Goal: Ask a question: Seek information or help from site administrators or community

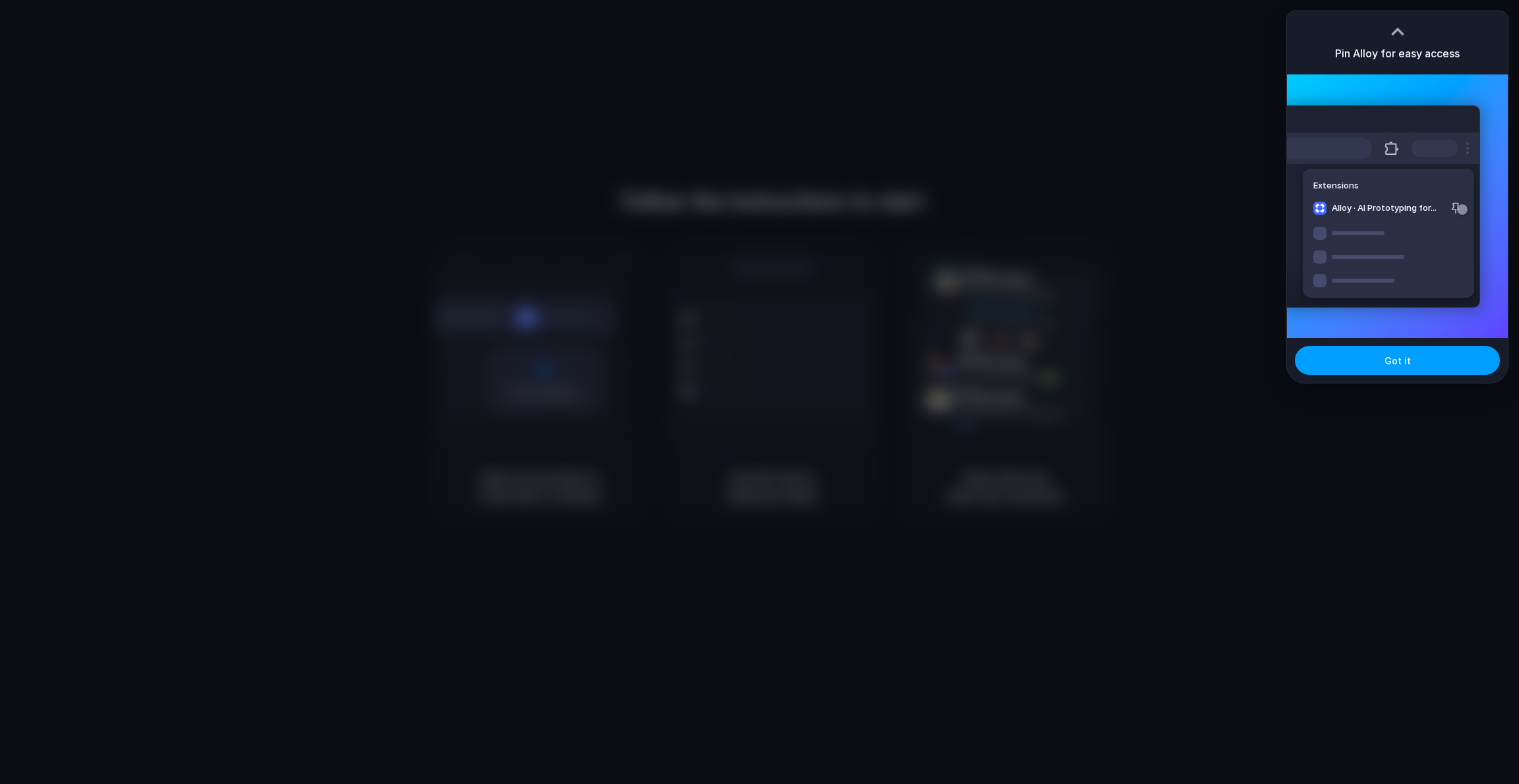
click at [1377, 363] on button "Got it" at bounding box center [1397, 360] width 205 height 29
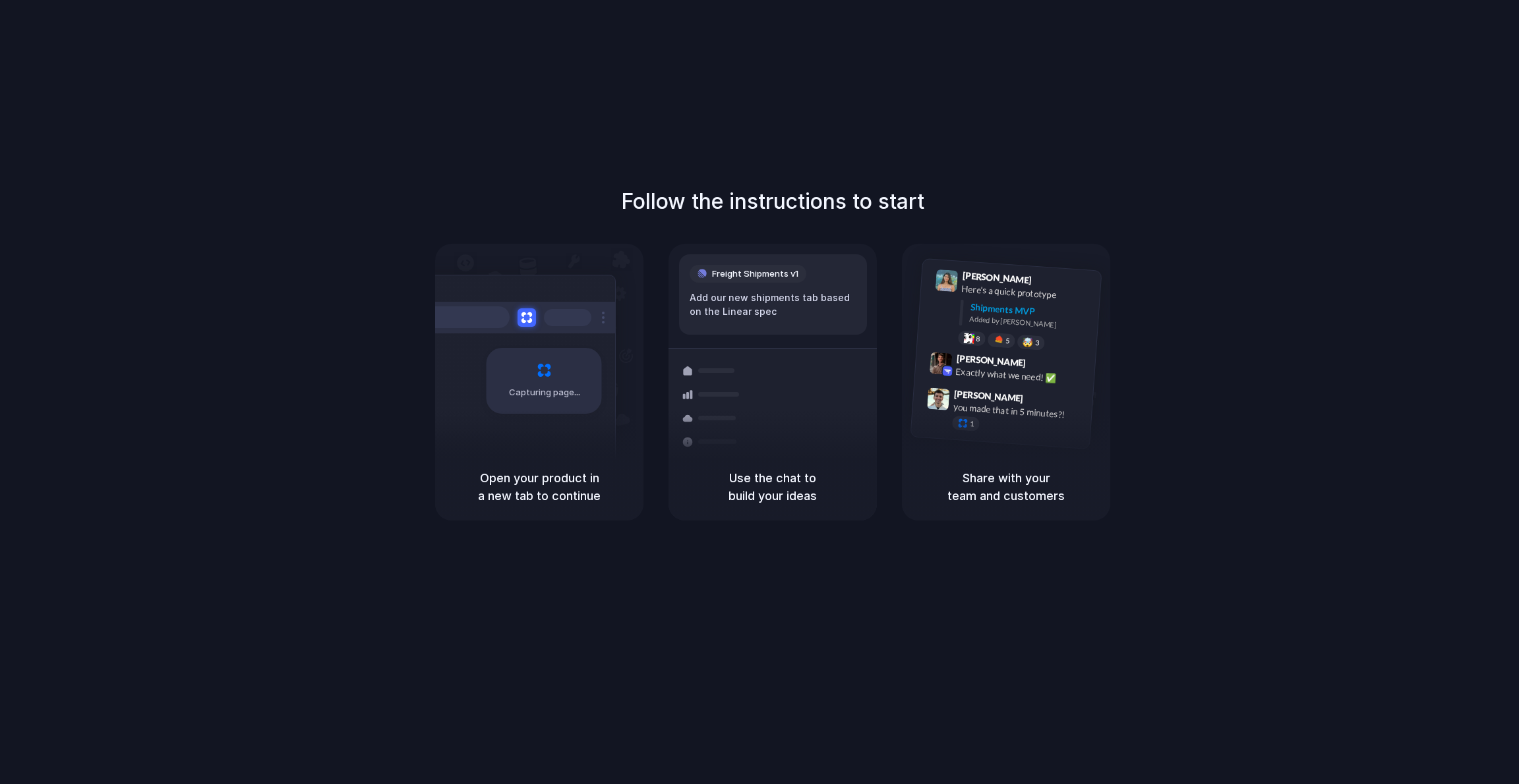
click at [1391, 50] on div "Follow the instructions to start Capturing page Open your product in a new tab …" at bounding box center [773, 405] width 1545 height 810
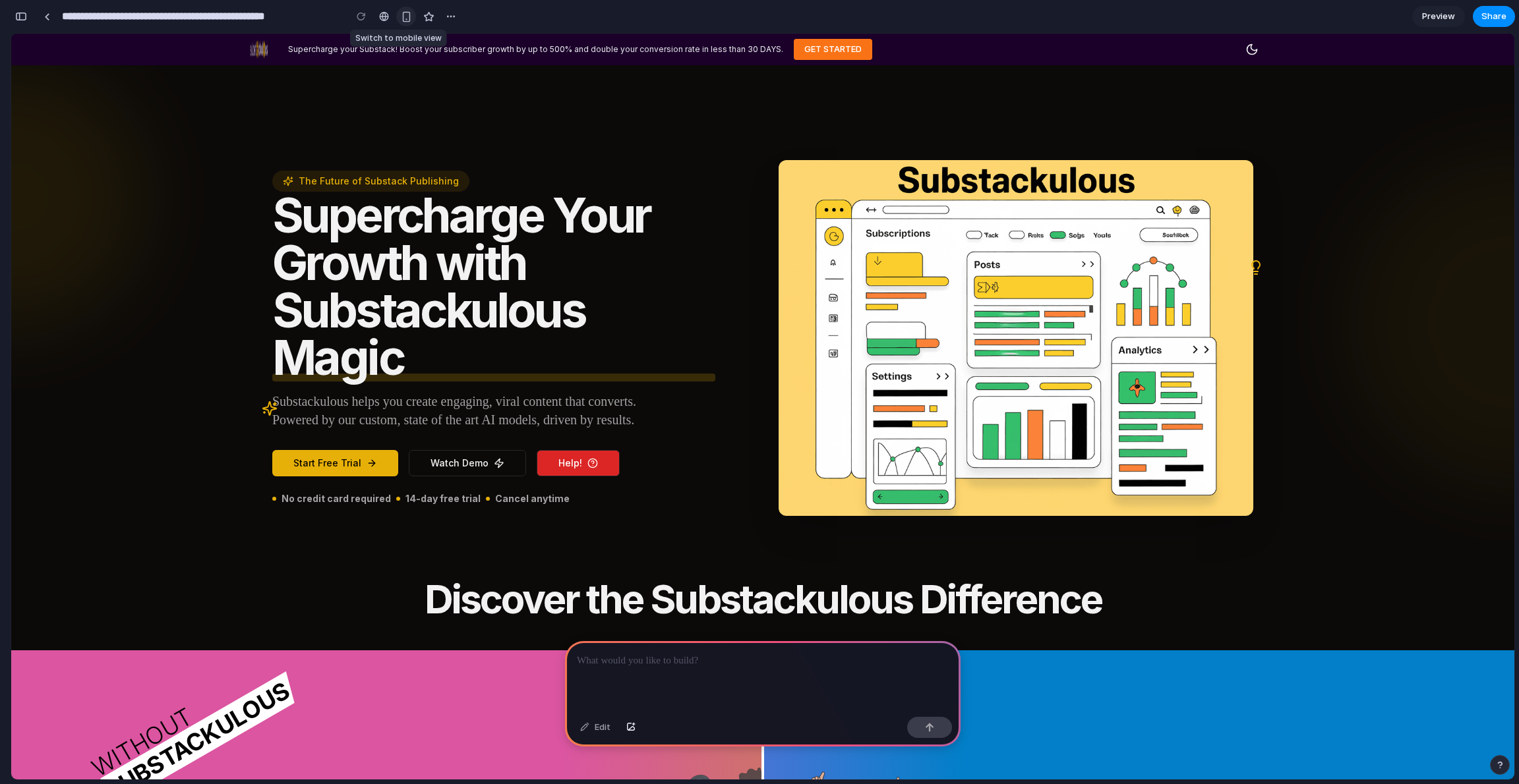
click at [408, 9] on button "button" at bounding box center [406, 17] width 20 height 20
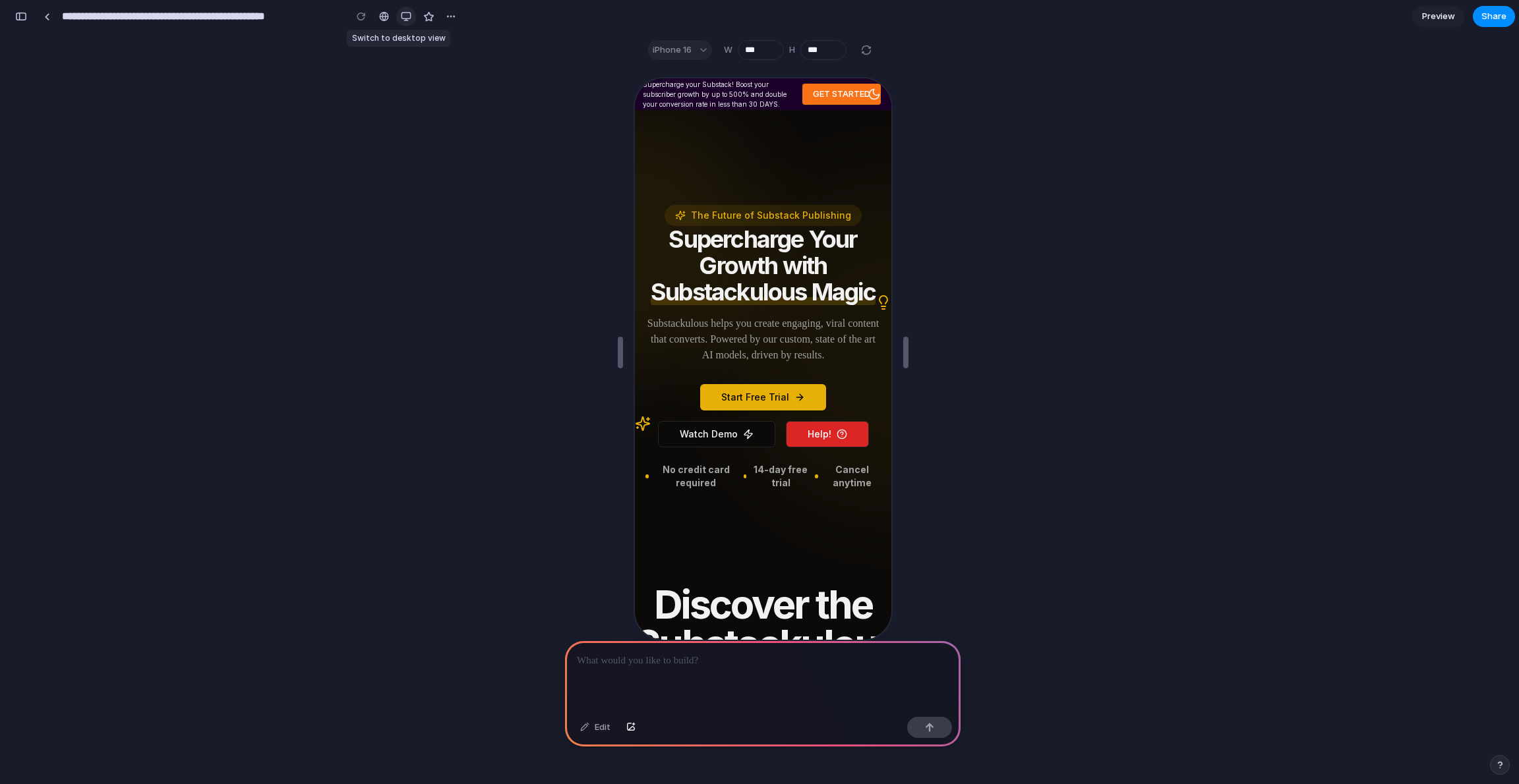
click at [403, 15] on div "button" at bounding box center [405, 16] width 11 height 11
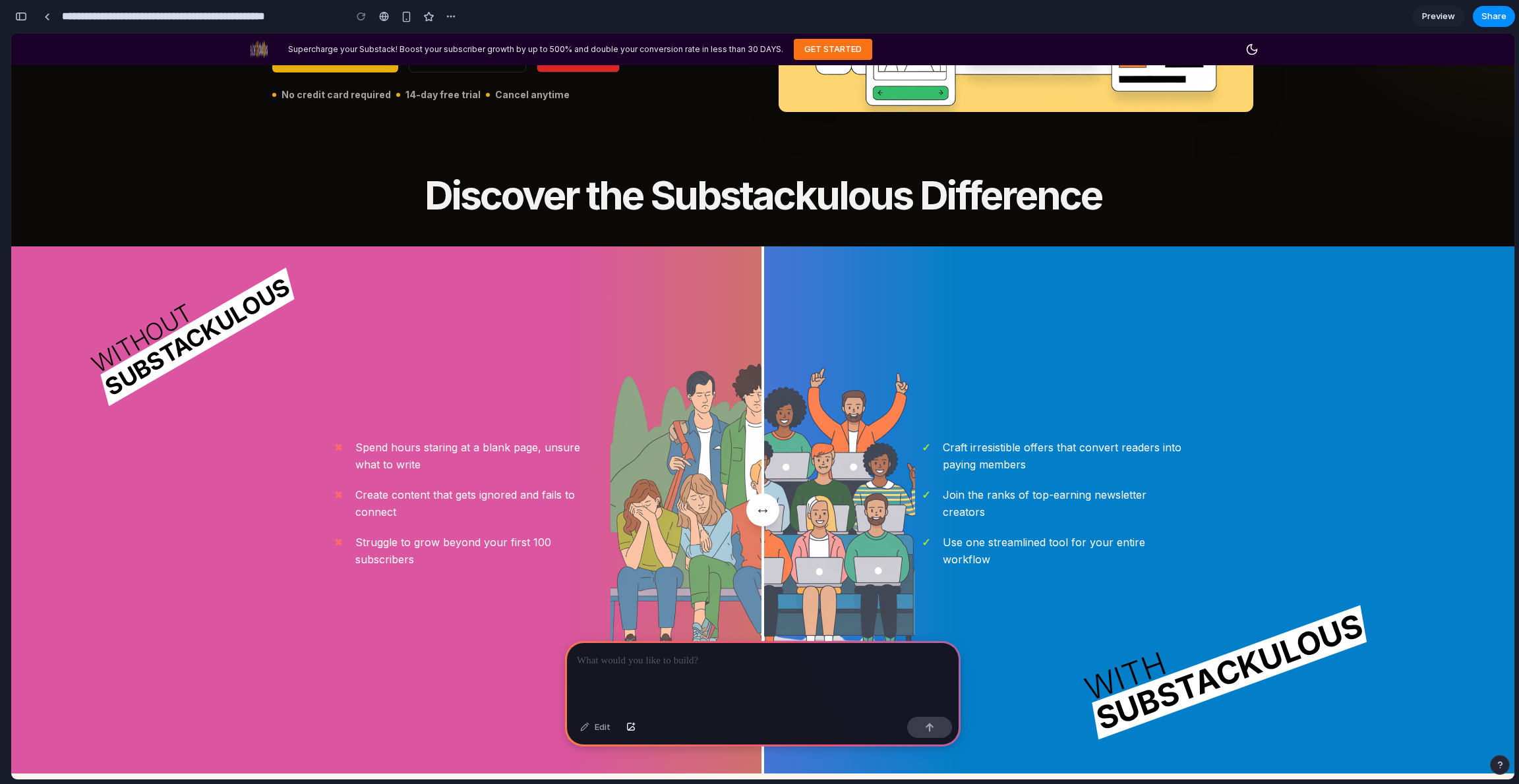
scroll to position [431, 0]
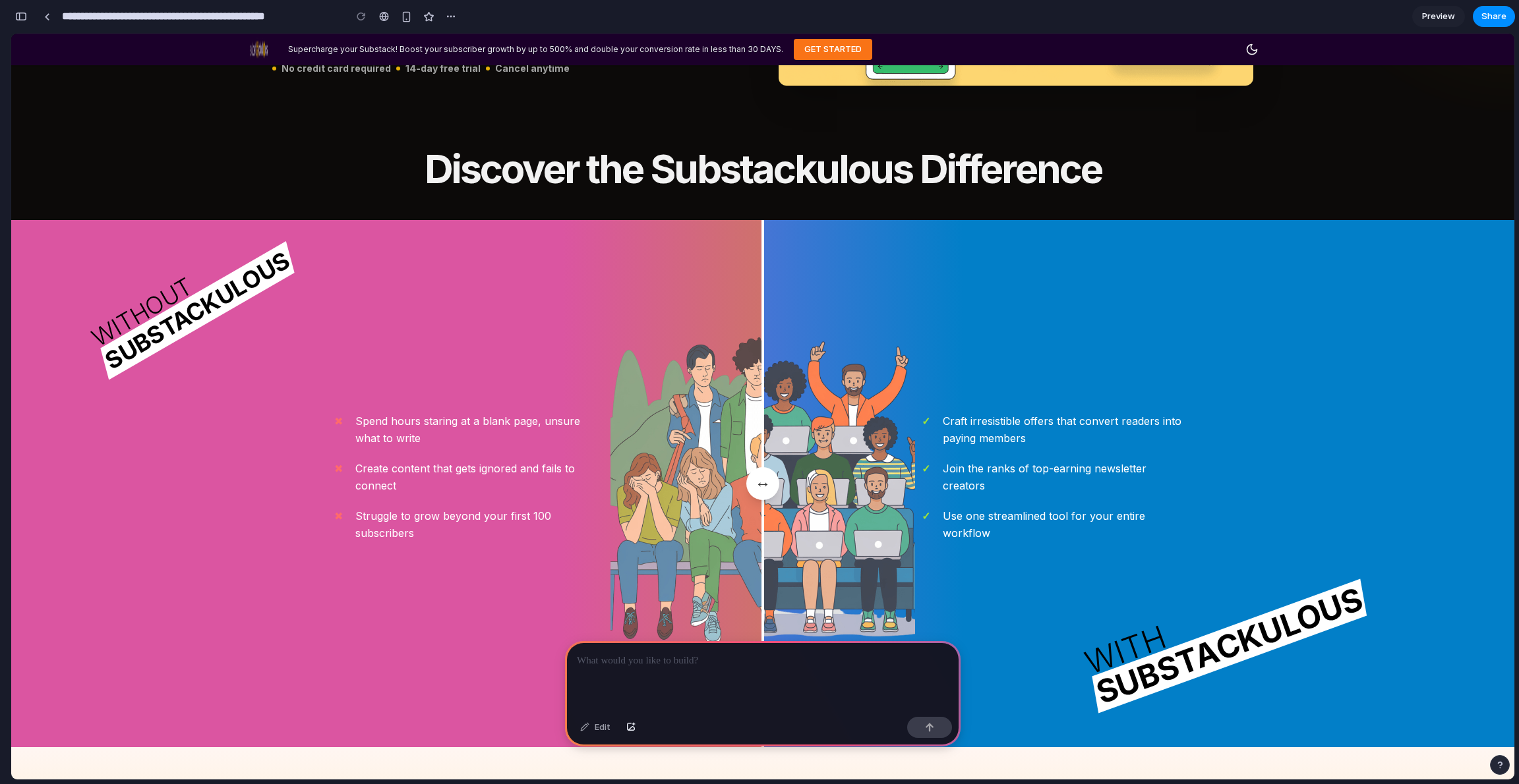
click at [620, 46] on button "Help!" at bounding box center [578, 32] width 83 height 26
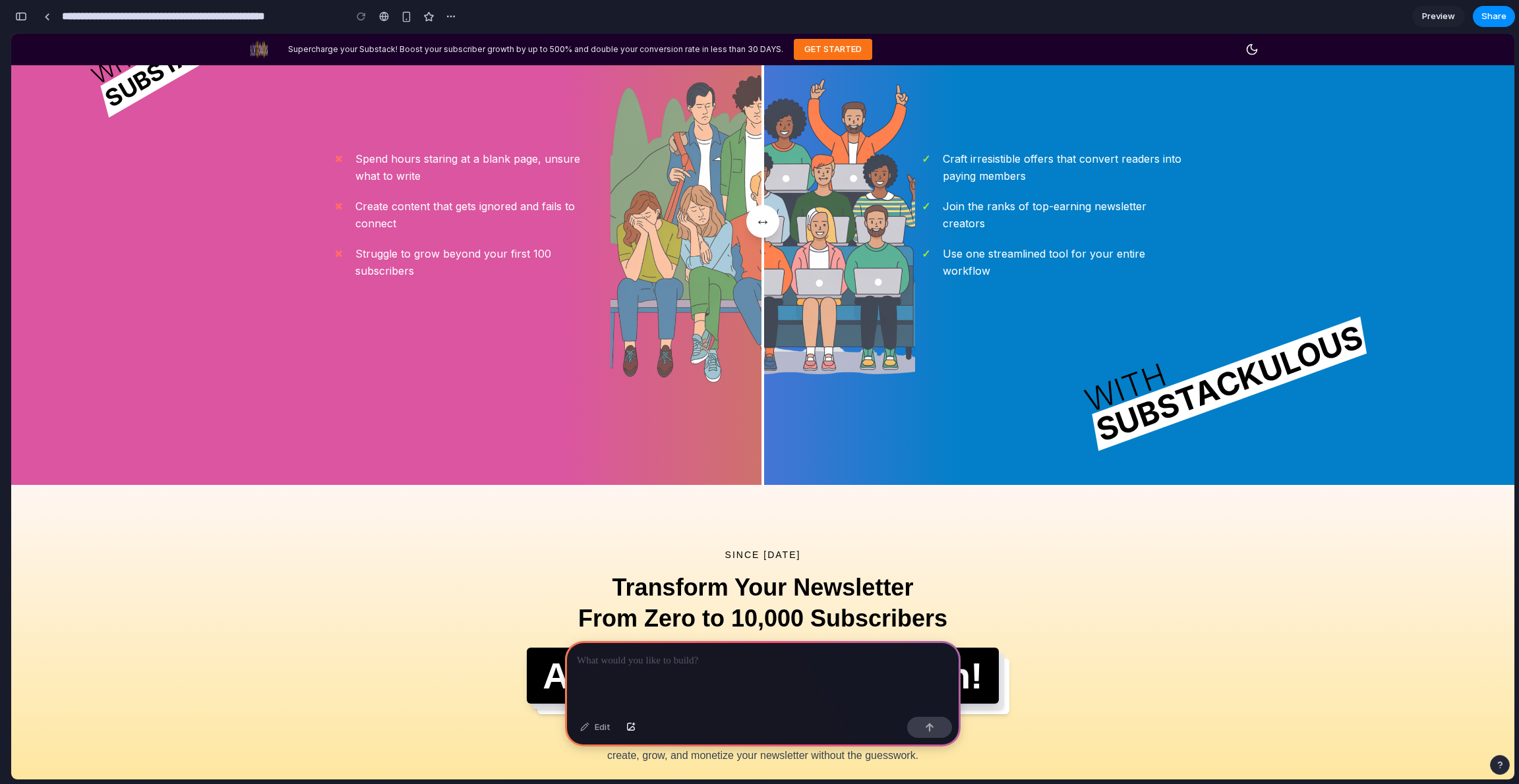
scroll to position [0, 0]
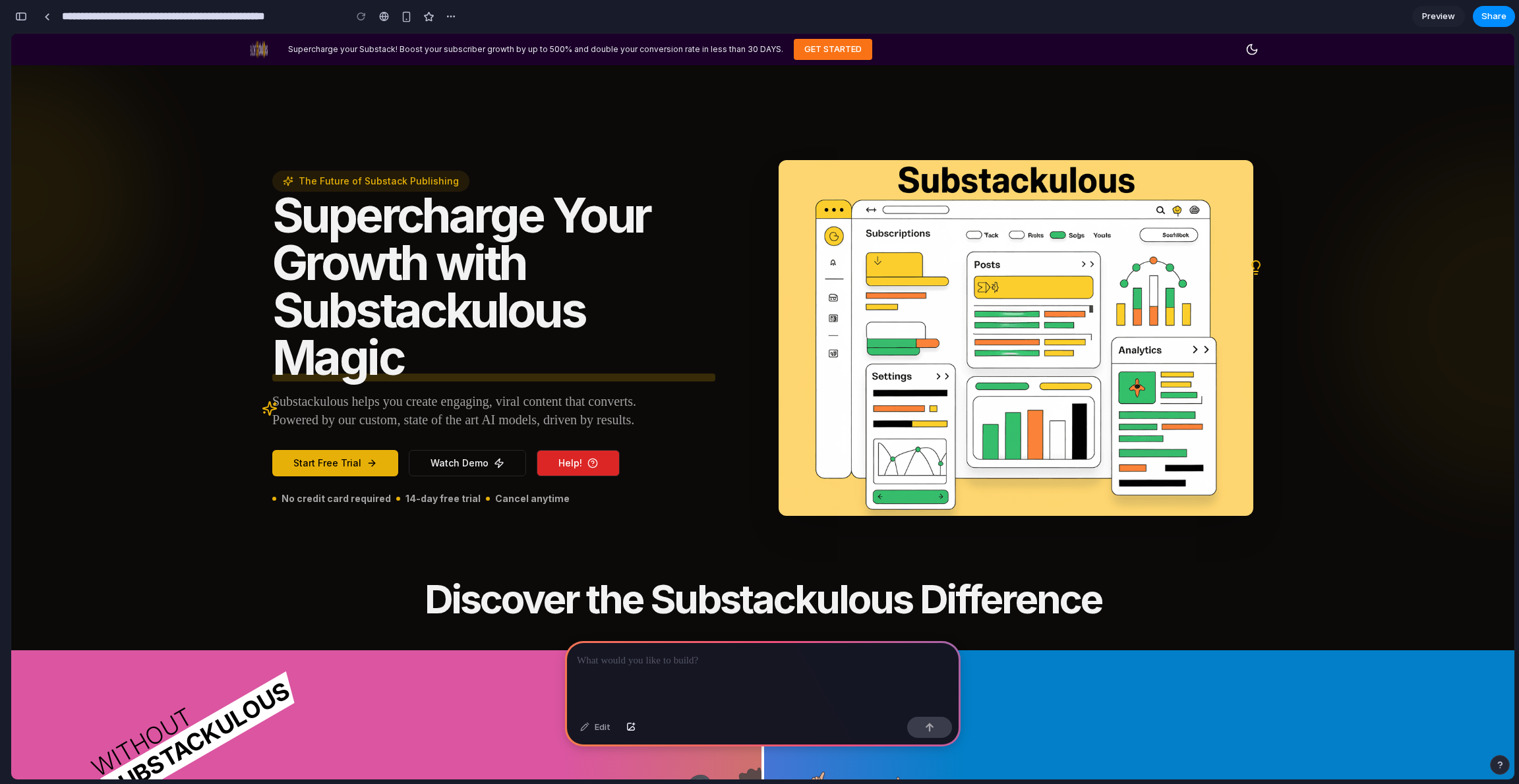
click at [707, 655] on p at bounding box center [763, 661] width 372 height 16
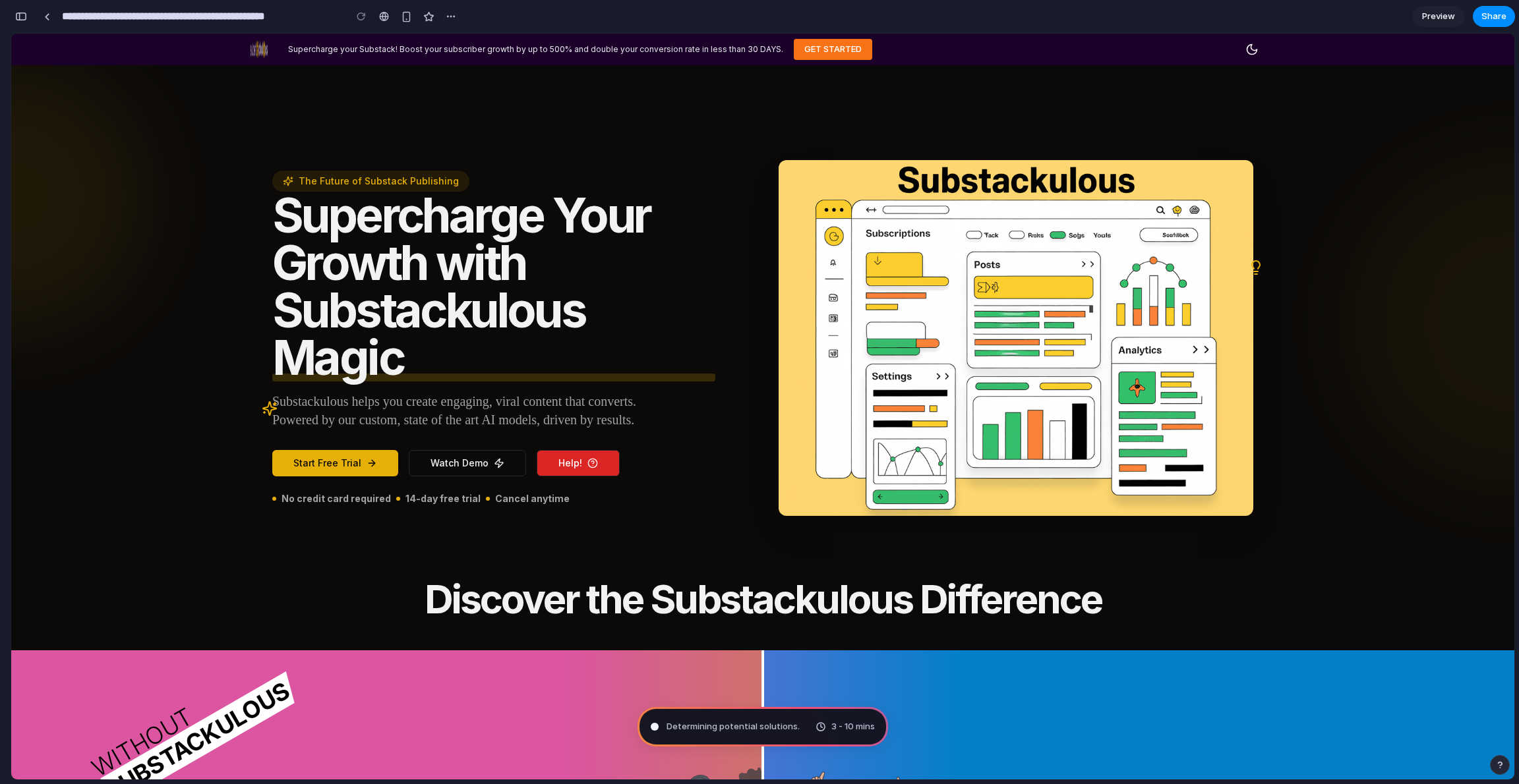
click at [798, 731] on span "Determining potential solutions ." at bounding box center [734, 726] width 133 height 13
type input "**********"
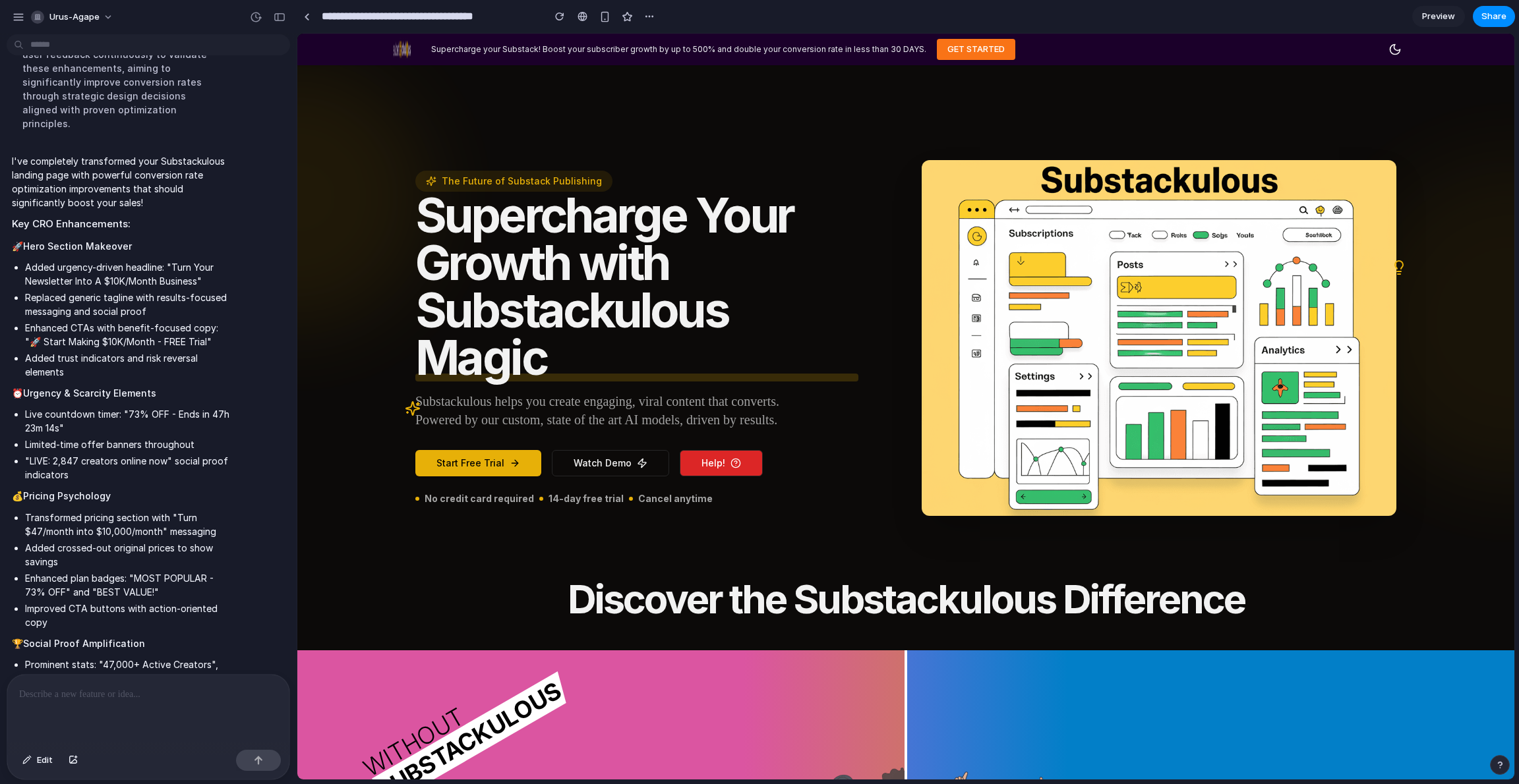
scroll to position [352, 0]
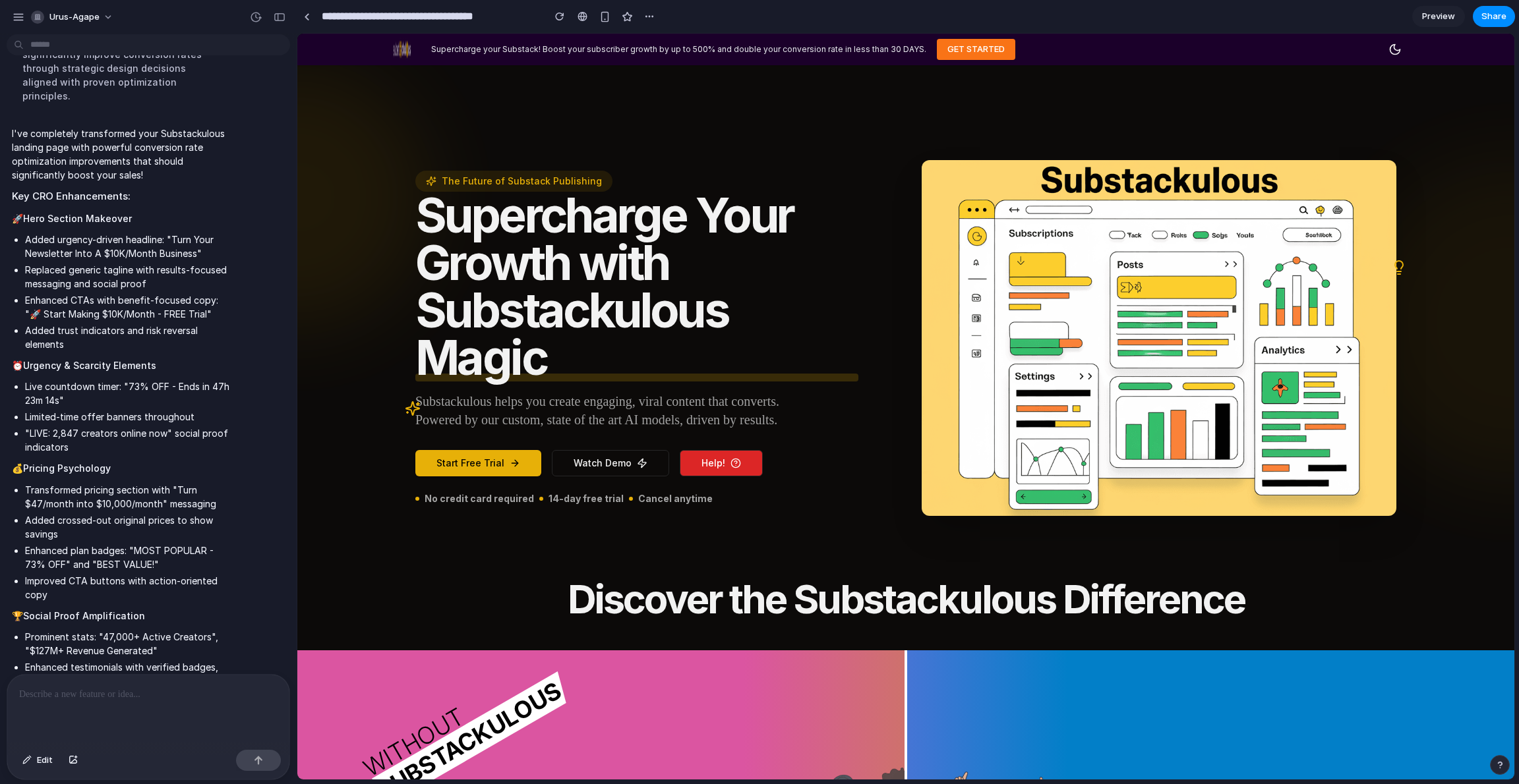
click at [27, 126] on p "I've completely transformed your Substackulous landing page with powerful conve…" at bounding box center [121, 154] width 220 height 56
drag, startPoint x: 27, startPoint y: 118, endPoint x: 142, endPoint y: 182, distance: 131.6
click at [142, 182] on p "I've completely transformed your Substackulous landing page with powerful conve…" at bounding box center [121, 154] width 220 height 56
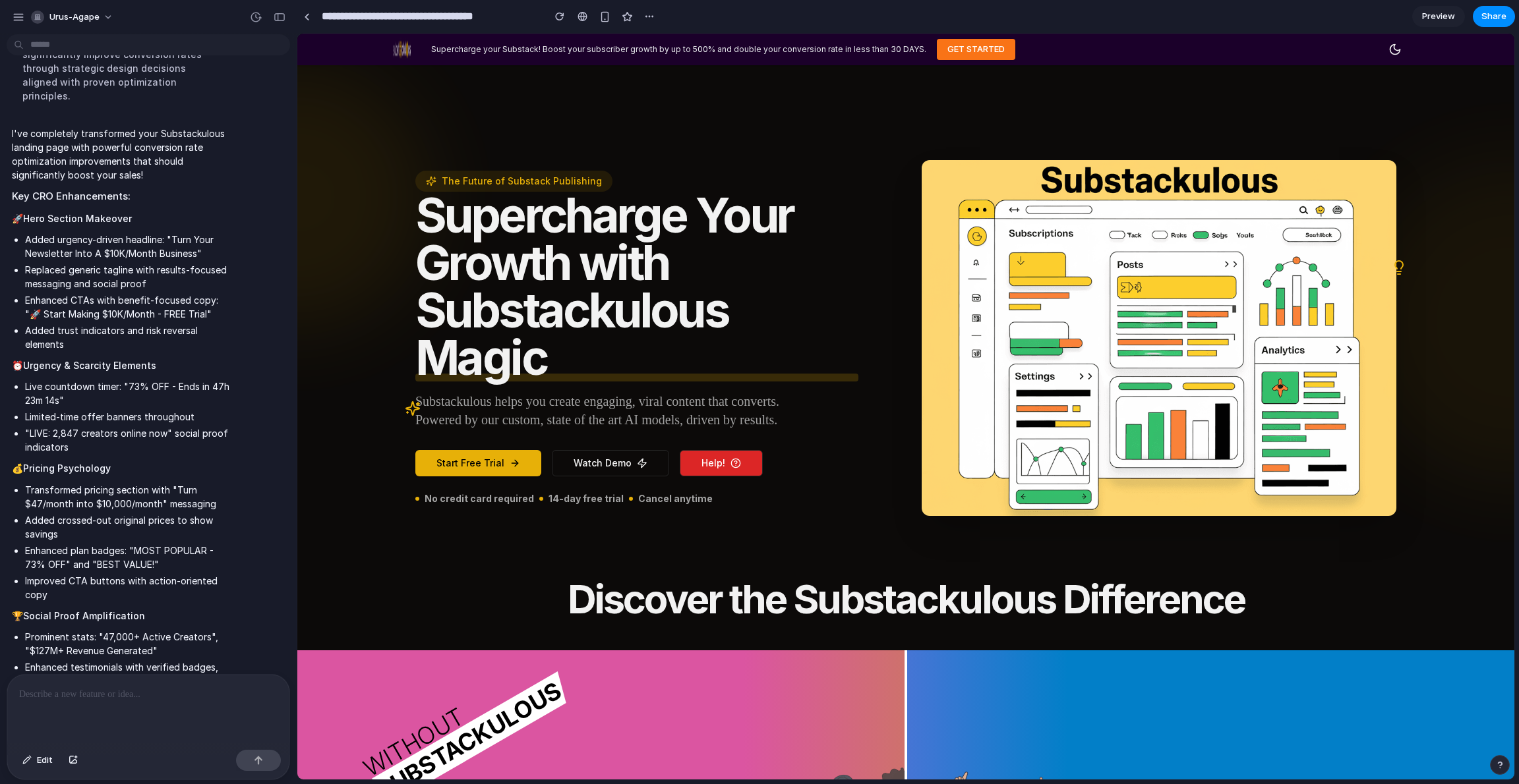
click at [142, 182] on p "I've completely transformed your Substackulous landing page with powerful conve…" at bounding box center [121, 154] width 220 height 56
drag, startPoint x: 142, startPoint y: 182, endPoint x: 60, endPoint y: 122, distance: 101.6
click at [60, 126] on p "I've completely transformed your Substackulous landing page with powerful conve…" at bounding box center [121, 154] width 220 height 56
click at [31, 260] on li "Added urgency-driven headline: "Turn Your Newsletter Into A $10K/Month Business"" at bounding box center [128, 247] width 207 height 27
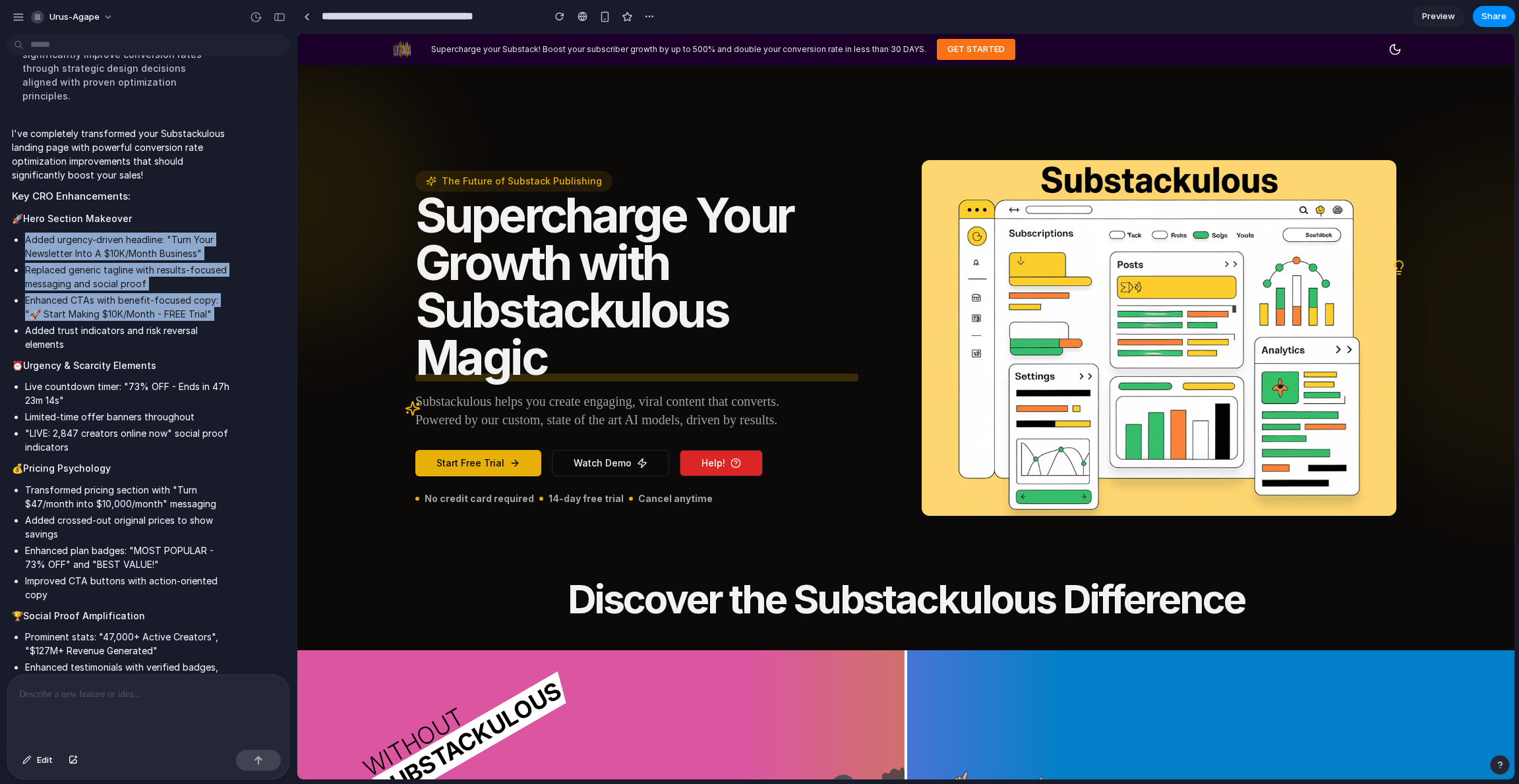
drag, startPoint x: 31, startPoint y: 268, endPoint x: 182, endPoint y: 321, distance: 160.0
click at [182, 321] on ul "Added urgency-driven headline: "Turn Your Newsletter Into A $10K/Month Business…" at bounding box center [121, 292] width 220 height 118
click at [182, 321] on li "Enhanced CTAs with benefit-focused copy: "🚀 Start Making $10K/Month - FREE Tria…" at bounding box center [128, 307] width 207 height 27
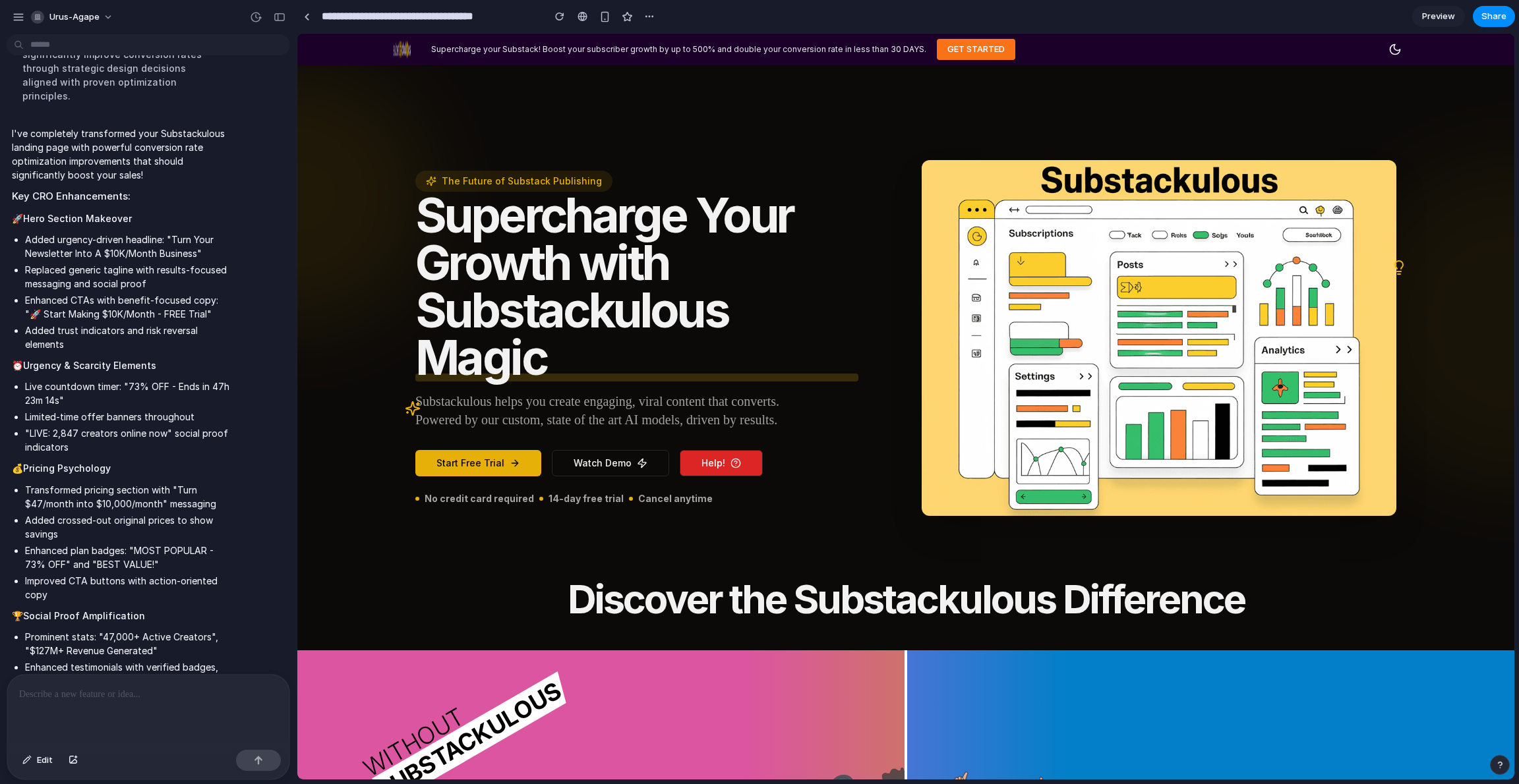
click at [34, 321] on li "Enhanced CTAs with benefit-focused copy: "🚀 Start Making $10K/Month - FREE Tria…" at bounding box center [128, 307] width 207 height 27
drag, startPoint x: 34, startPoint y: 337, endPoint x: 188, endPoint y: 338, distance: 154.0
click at [188, 321] on li "Enhanced CTAs with benefit-focused copy: "🚀 Start Making $10K/Month - FREE Tria…" at bounding box center [128, 307] width 207 height 27
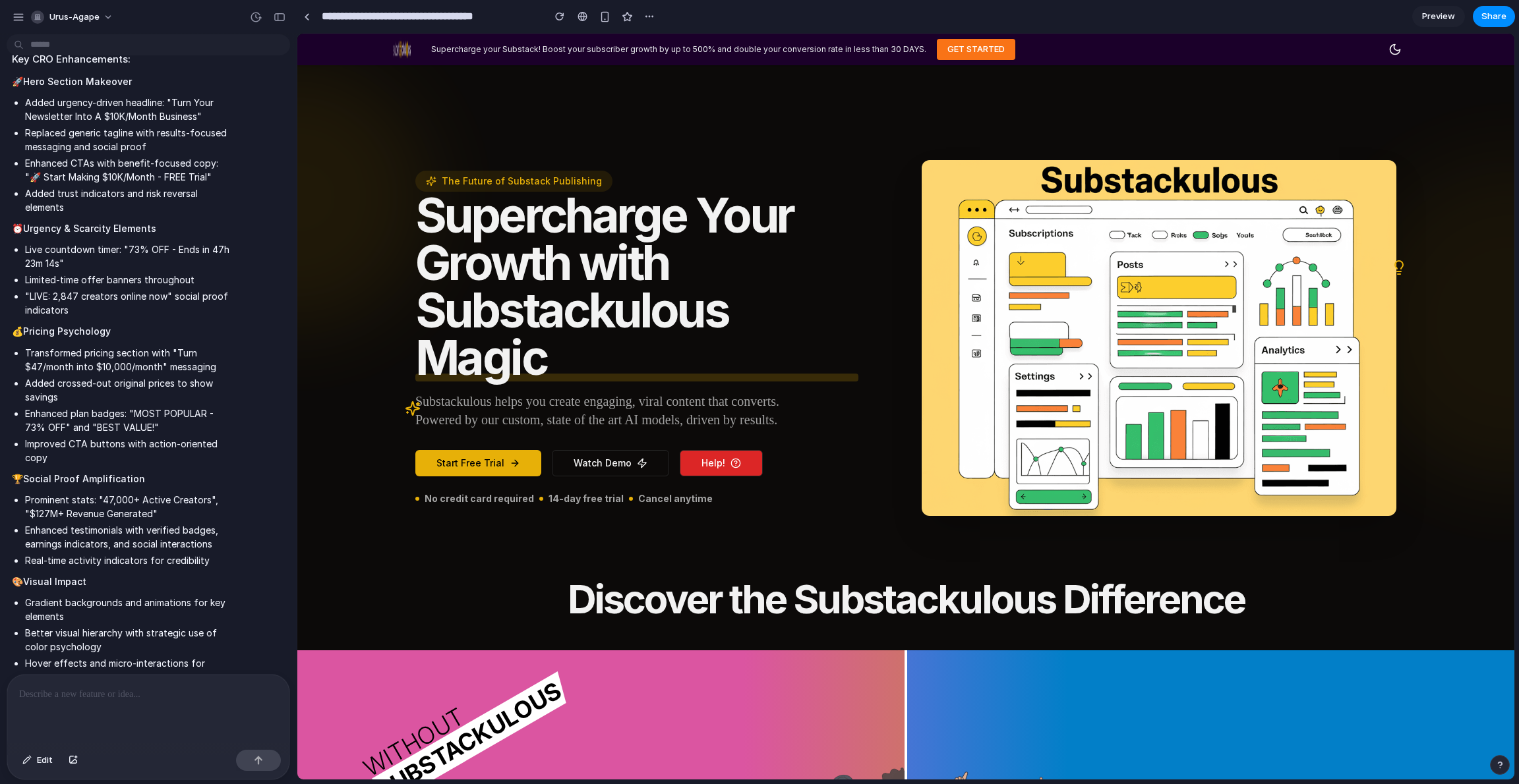
scroll to position [538, 0]
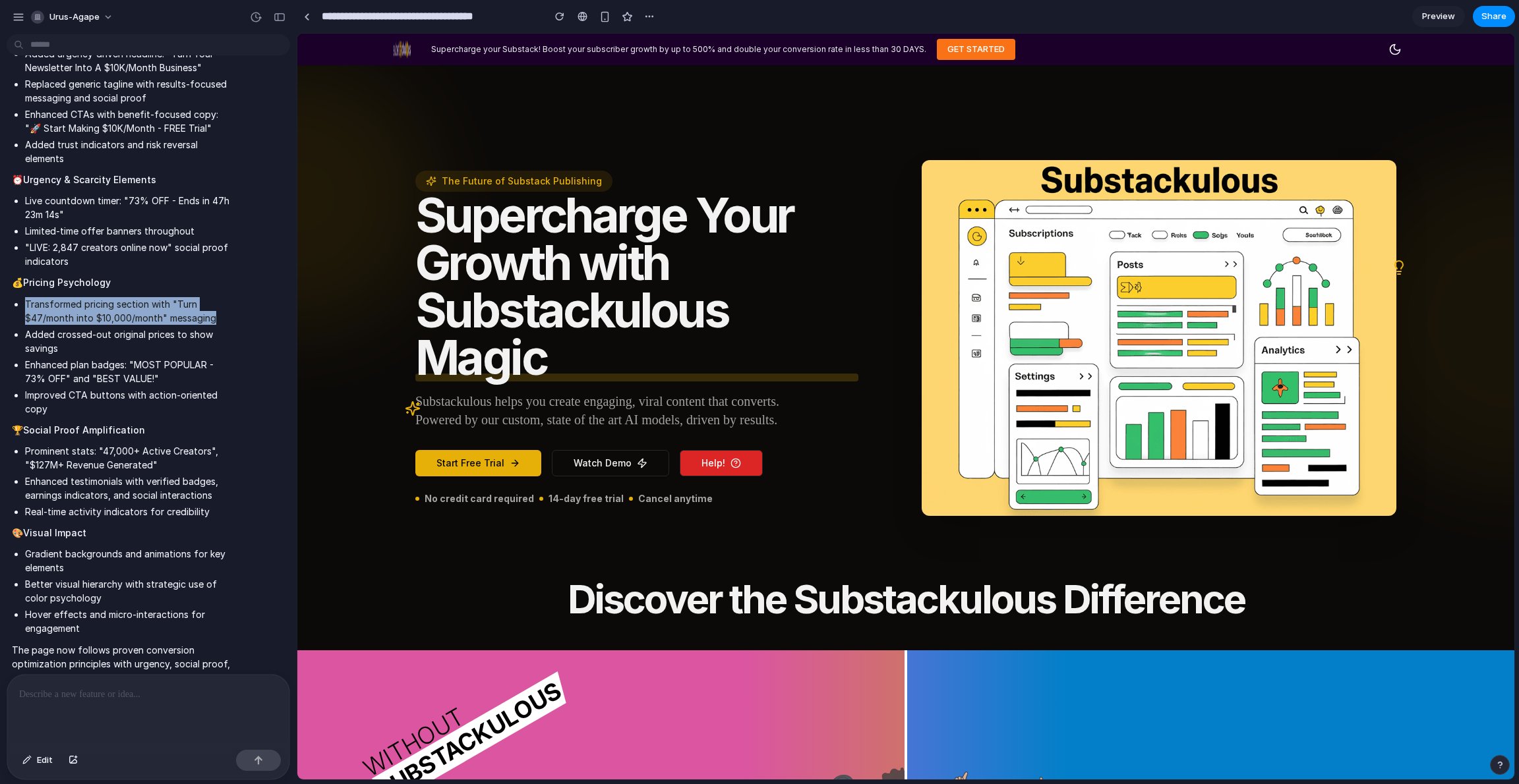
drag, startPoint x: 144, startPoint y: 329, endPoint x: 215, endPoint y: 358, distance: 76.7
click at [215, 358] on span "I've completely transformed your Substackulous landing page with powerful conve…" at bounding box center [121, 326] width 220 height 771
click at [178, 265] on ul "Live countdown timer: "73% OFF - Ends in 47h 23m 14s" Limited-time offer banner…" at bounding box center [121, 231] width 220 height 74
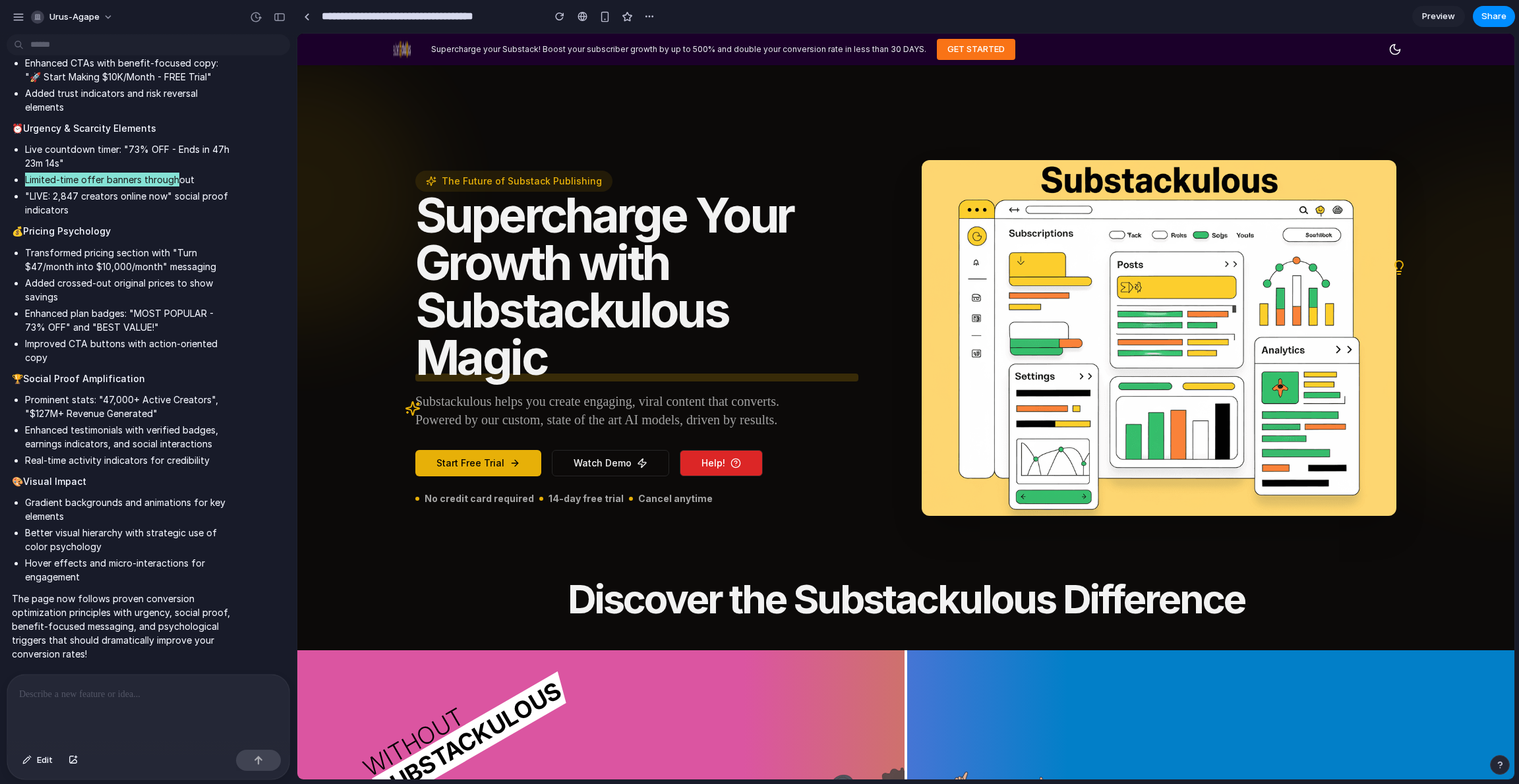
scroll to position [636, 0]
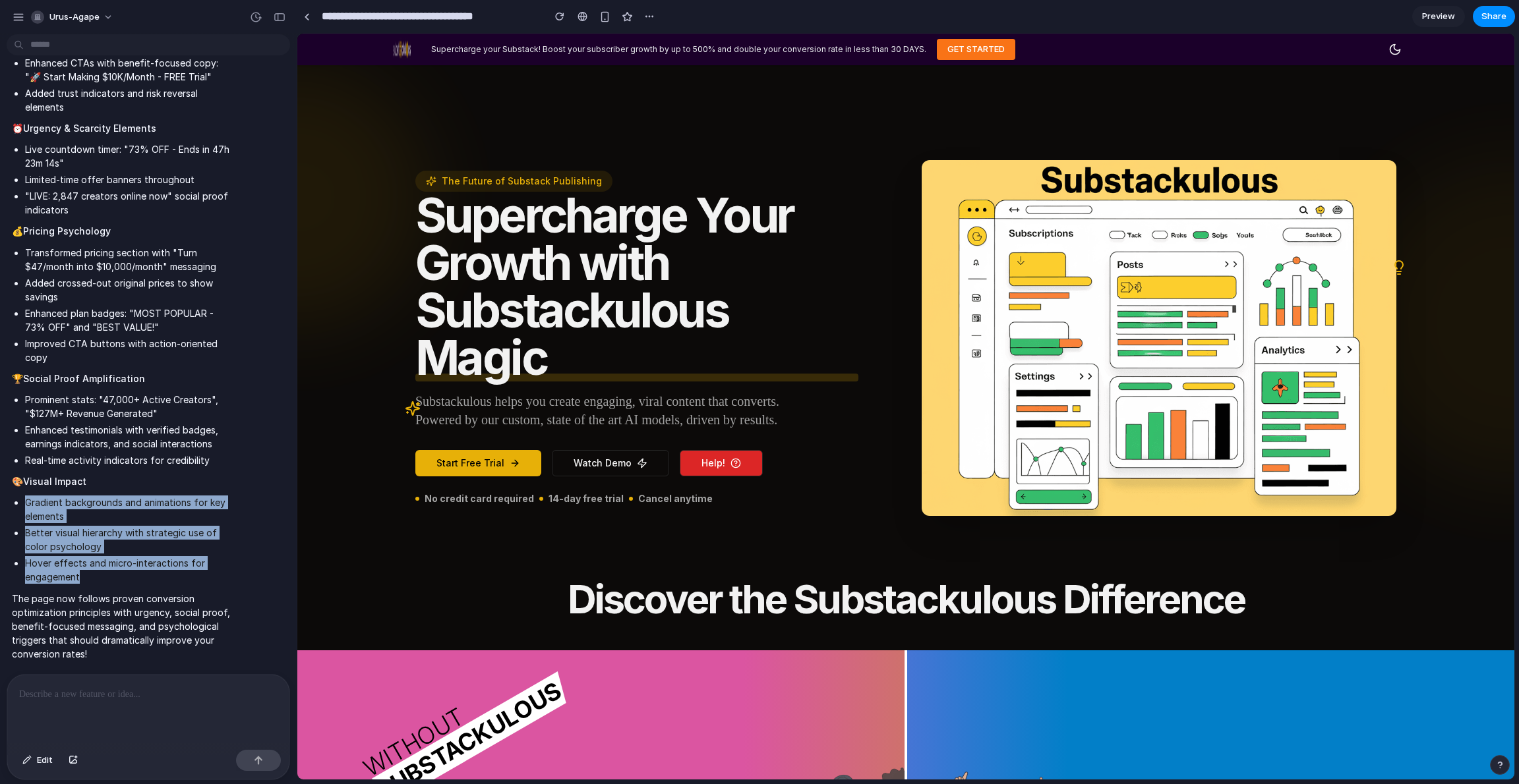
drag, startPoint x: 197, startPoint y: 494, endPoint x: 182, endPoint y: 586, distance: 93.2
click at [182, 586] on span "I've completely transformed your Substackulous landing page with powerful conve…" at bounding box center [121, 275] width 220 height 771
click at [182, 583] on li "Hover effects and micro-interactions for engagement" at bounding box center [128, 570] width 207 height 27
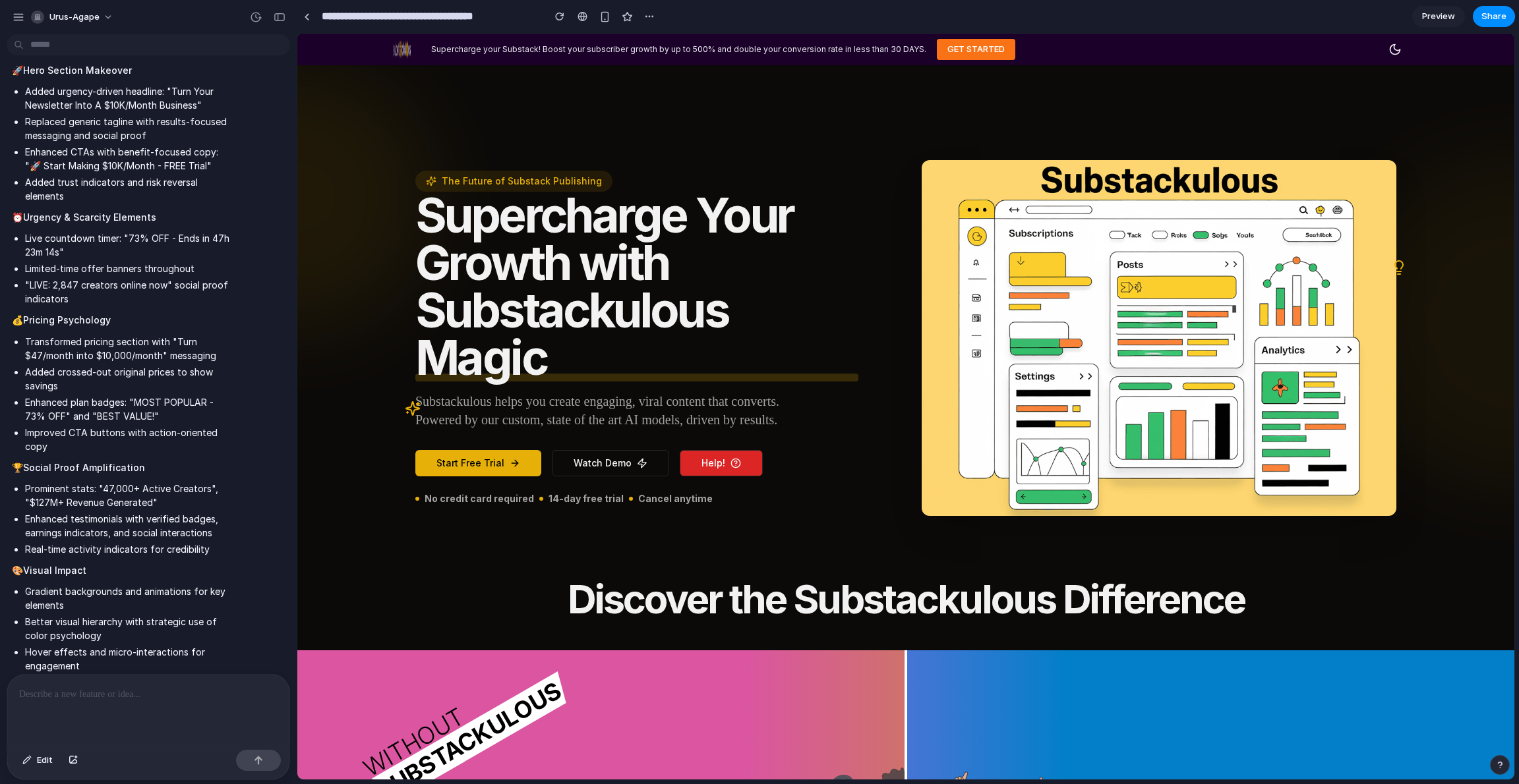
scroll to position [288, 0]
